Goal: Book appointment/travel/reservation

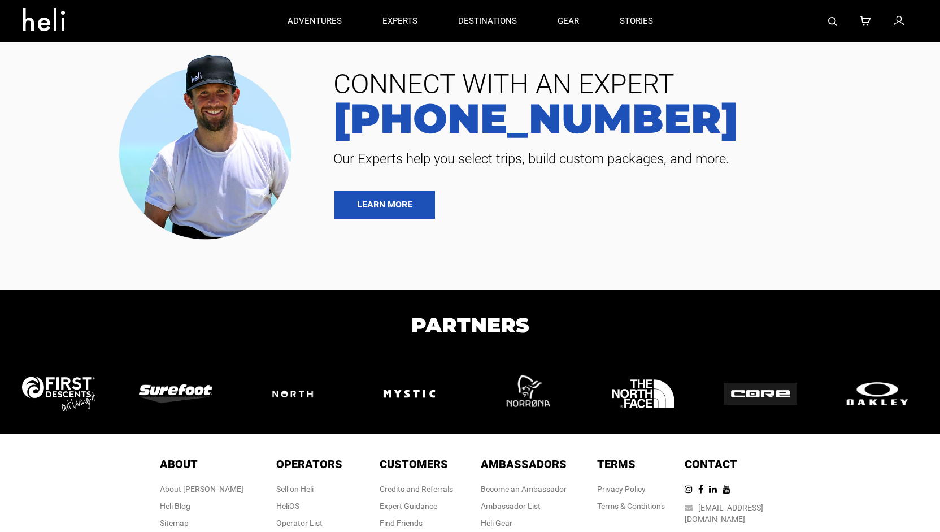
type input "Bike"
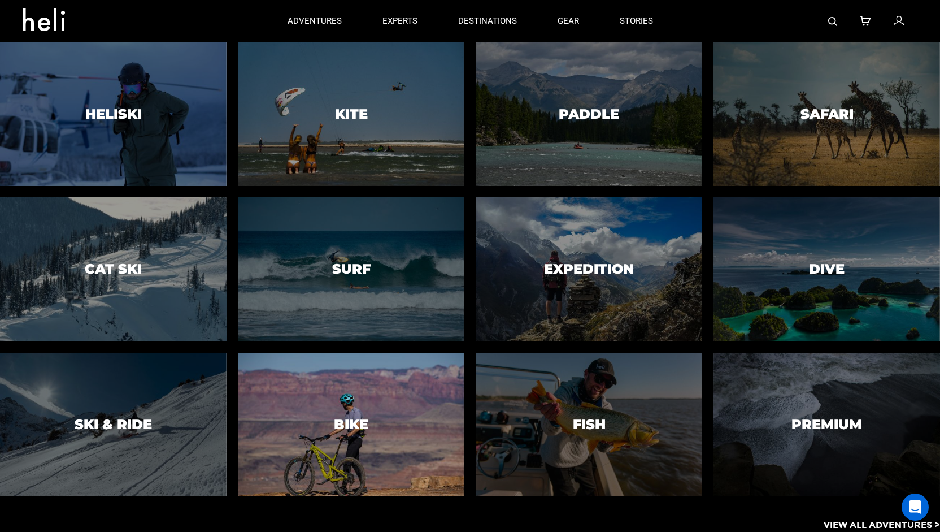
click at [332, 400] on div at bounding box center [351, 424] width 231 height 146
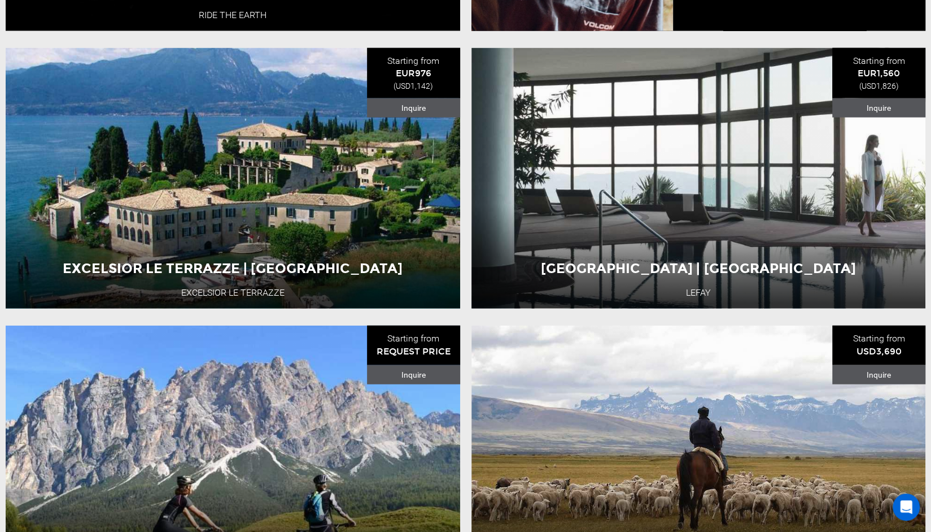
scroll to position [1615, 0]
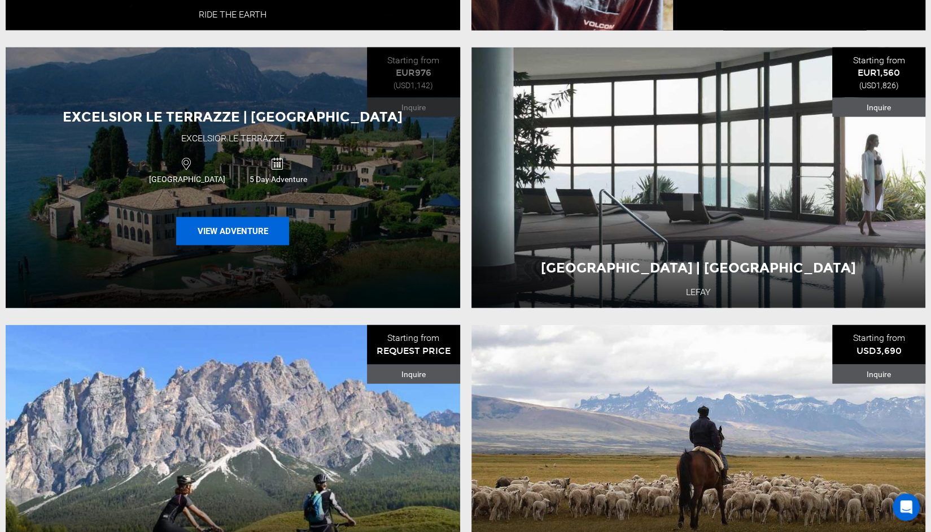
drag, startPoint x: 237, startPoint y: 241, endPoint x: 223, endPoint y: 238, distance: 15.0
click at [223, 238] on button "View Adventure" at bounding box center [232, 231] width 113 height 28
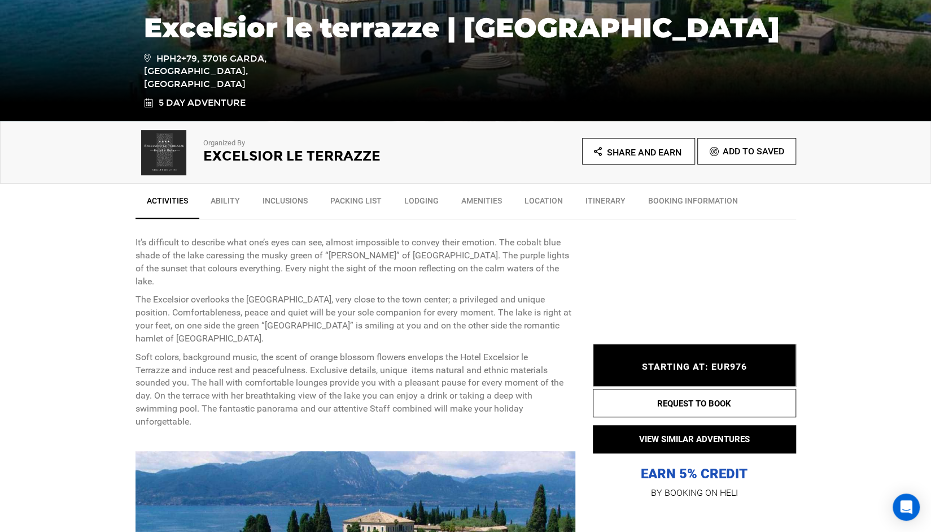
scroll to position [262, 0]
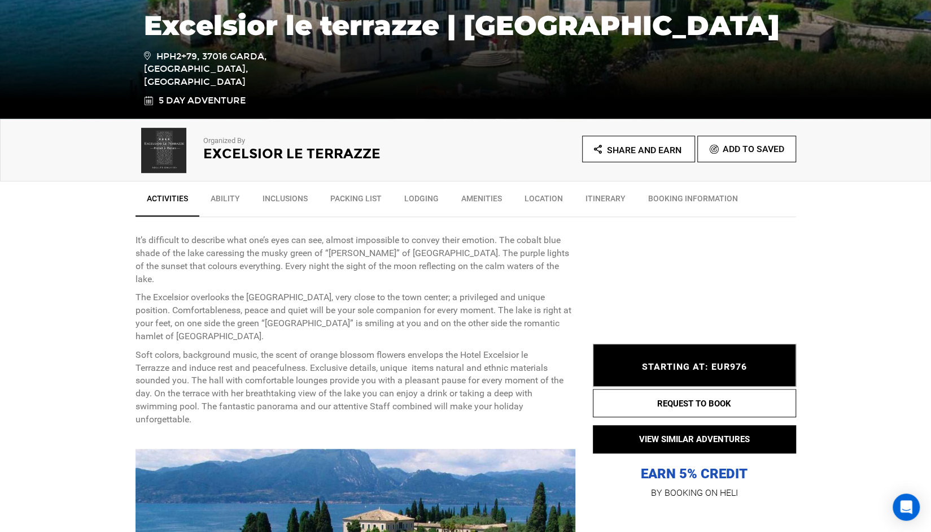
click at [595, 189] on link "Itinerary" at bounding box center [605, 201] width 63 height 28
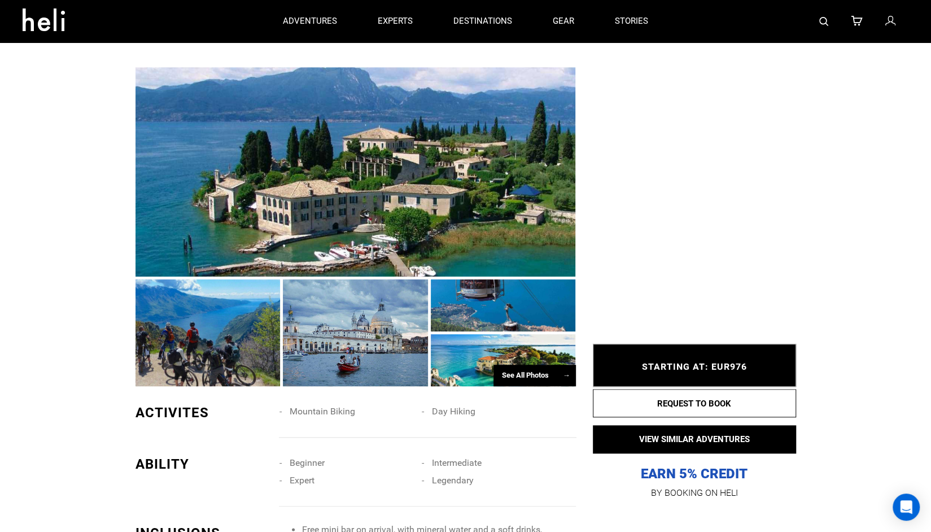
scroll to position [637, 0]
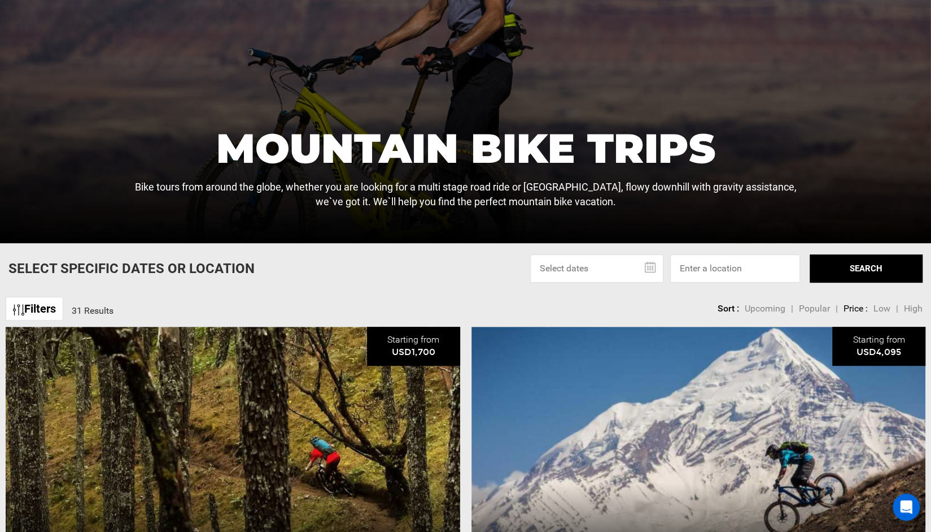
scroll to position [227, 0]
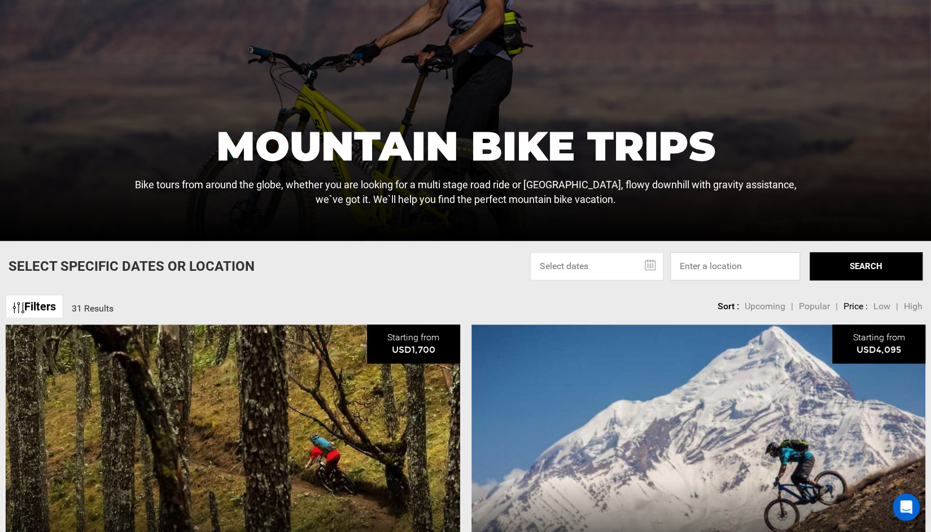
click at [718, 267] on input at bounding box center [736, 266] width 130 height 28
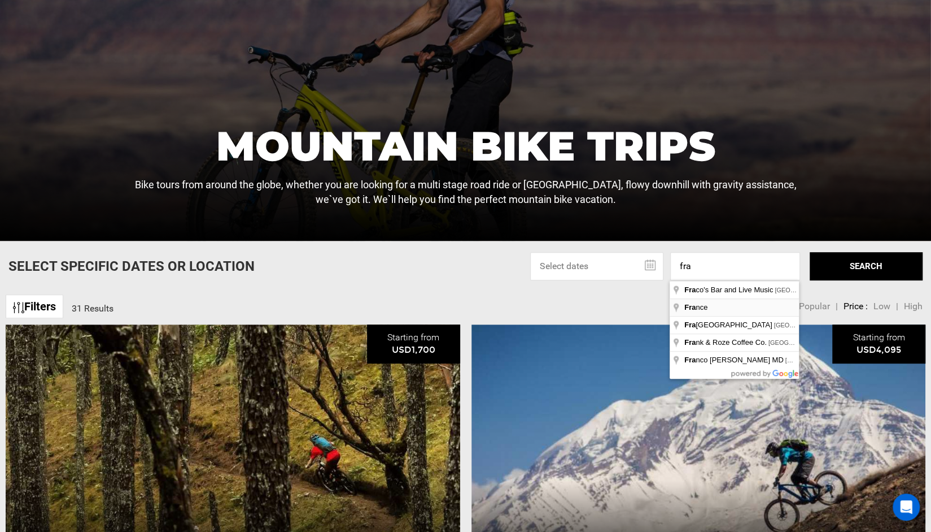
type input "[GEOGRAPHIC_DATA]"
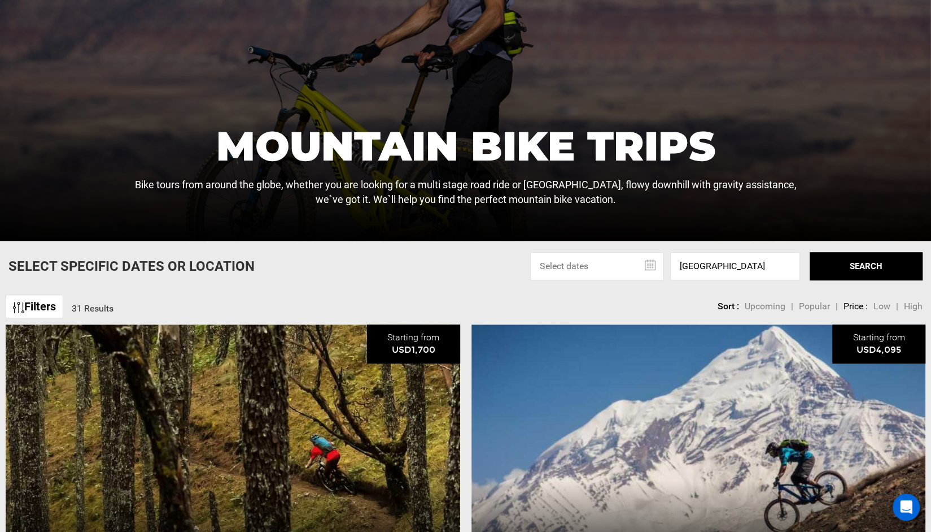
click at [868, 268] on button "SEARCH" at bounding box center [866, 266] width 113 height 28
